Goal: Navigation & Orientation: Find specific page/section

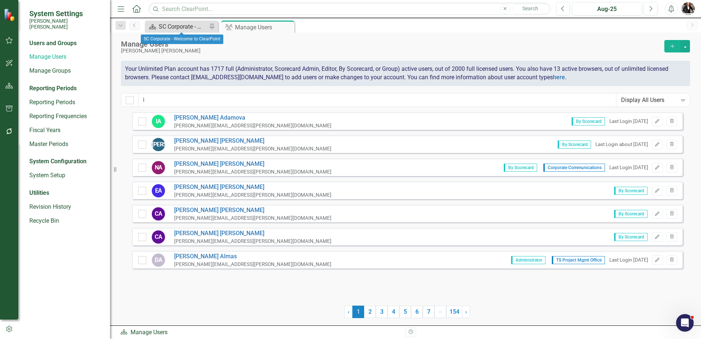
click at [178, 24] on div "SC Corporate - Welcome to ClearPoint" at bounding box center [183, 26] width 48 height 9
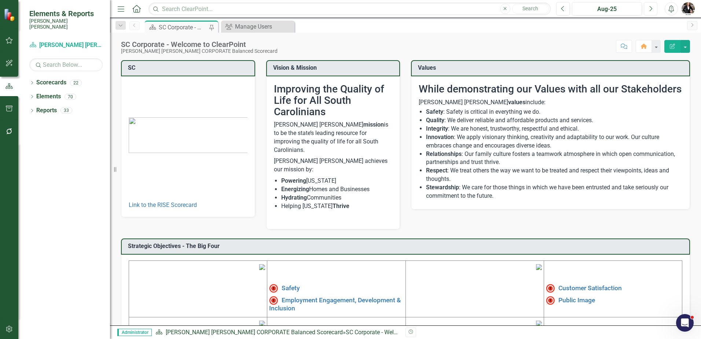
click at [650, 10] on icon "Next" at bounding box center [651, 9] width 4 height 7
click at [563, 7] on icon "Previous" at bounding box center [563, 9] width 4 height 7
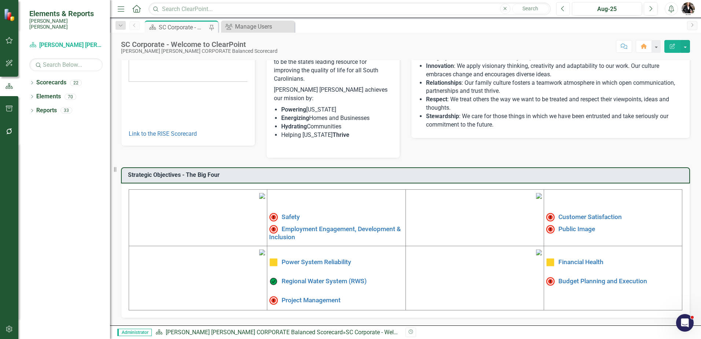
scroll to position [121, 0]
click at [312, 258] on link "Power System Reliability" at bounding box center [317, 261] width 70 height 7
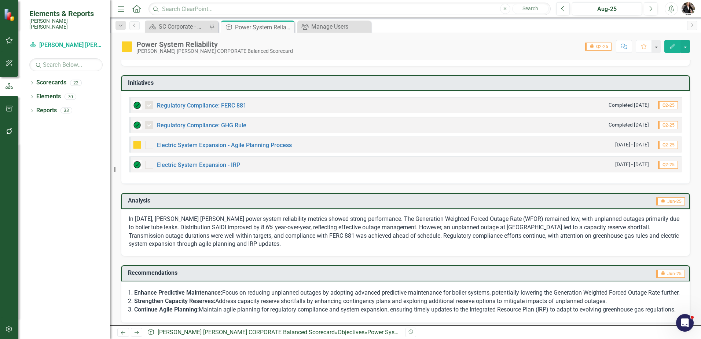
scroll to position [183, 0]
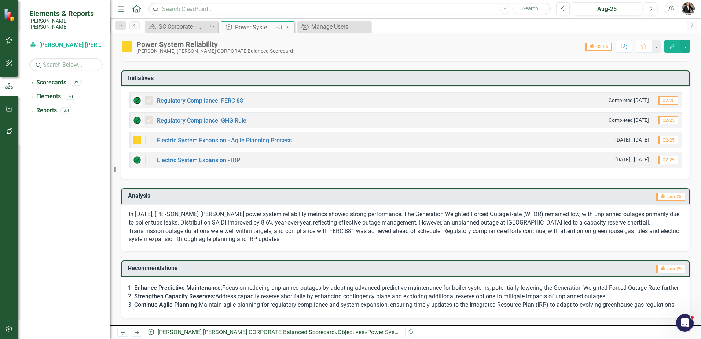
click at [288, 26] on icon "Close" at bounding box center [287, 27] width 7 height 6
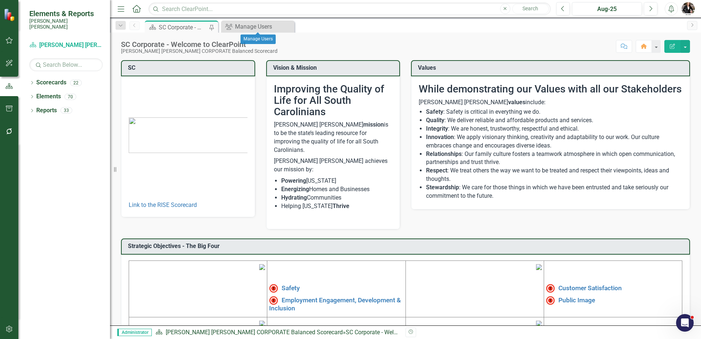
click at [0, 0] on icon "Close" at bounding box center [0, 0] width 0 height 0
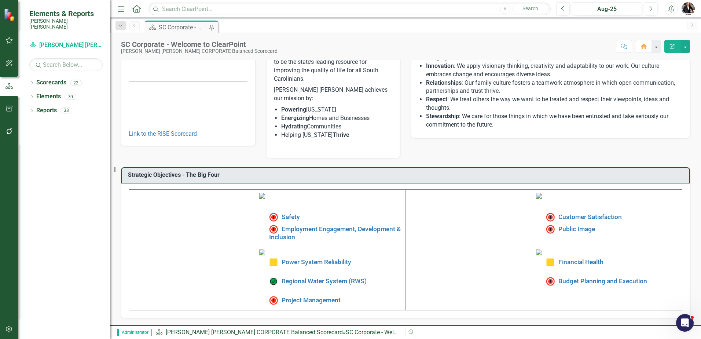
scroll to position [121, 0]
